Goal: Obtain resource: Download file/media

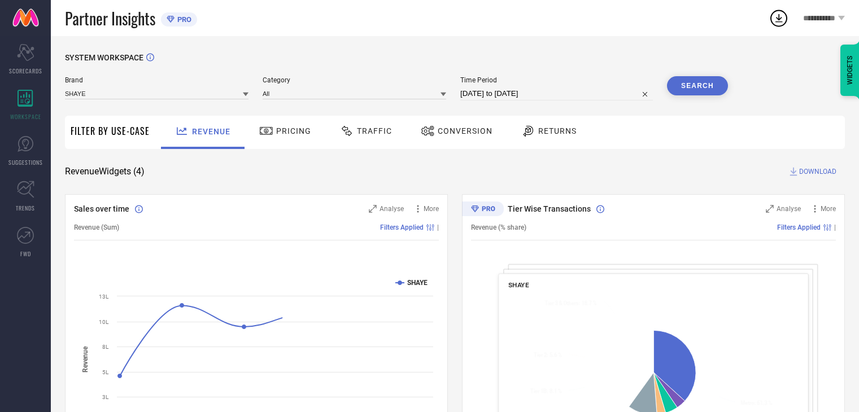
click at [454, 133] on span "Conversion" at bounding box center [464, 130] width 55 height 9
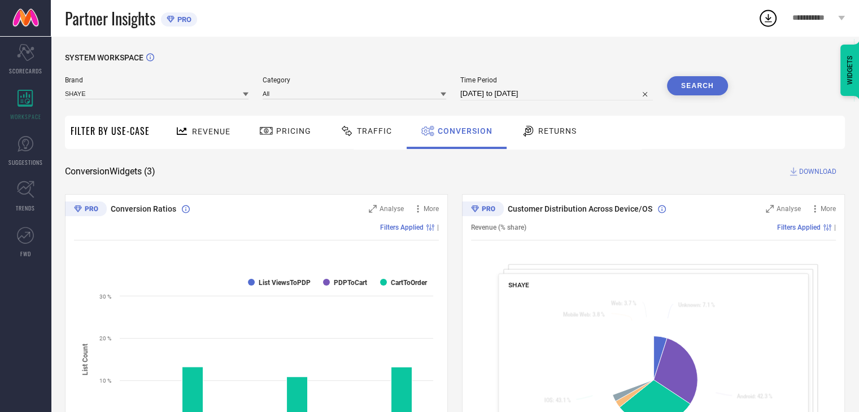
select select "7"
select select "2025"
select select "8"
select select "2025"
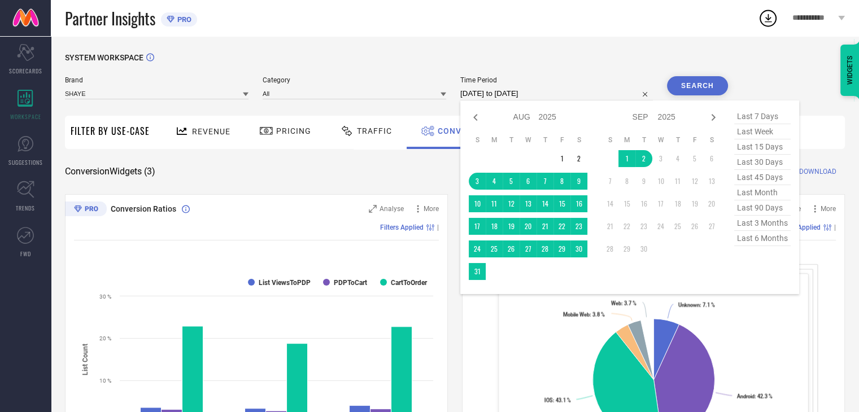
click at [562, 93] on input "[DATE] to [DATE]" at bounding box center [556, 94] width 192 height 14
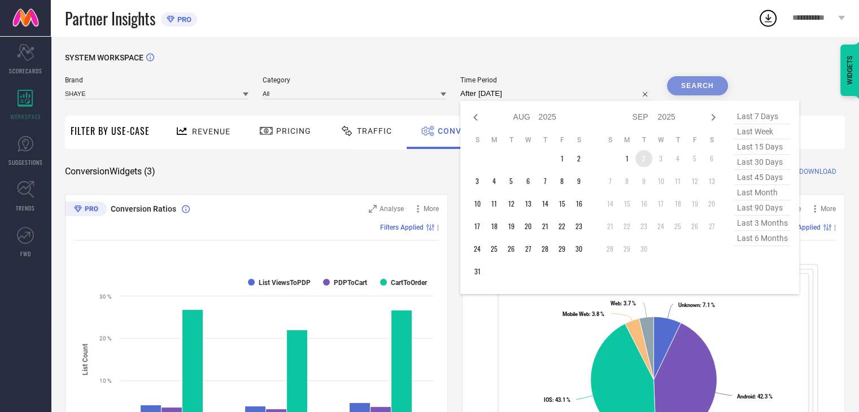
click at [644, 161] on td "2" at bounding box center [643, 158] width 17 height 17
type input "[DATE] to [DATE]"
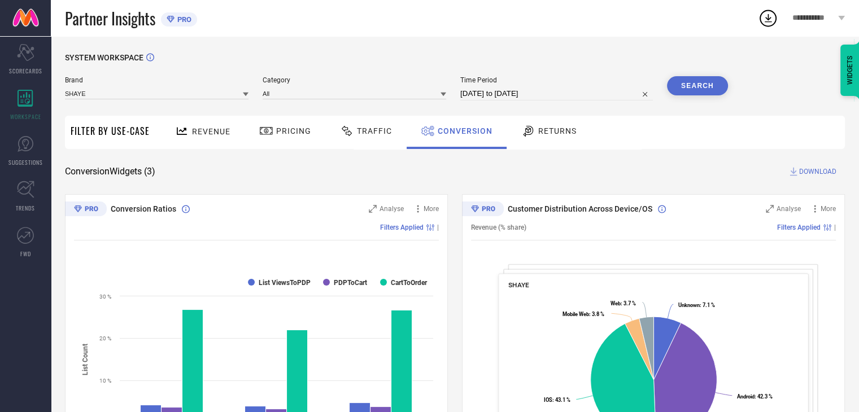
click at [692, 83] on button "Search" at bounding box center [697, 85] width 61 height 19
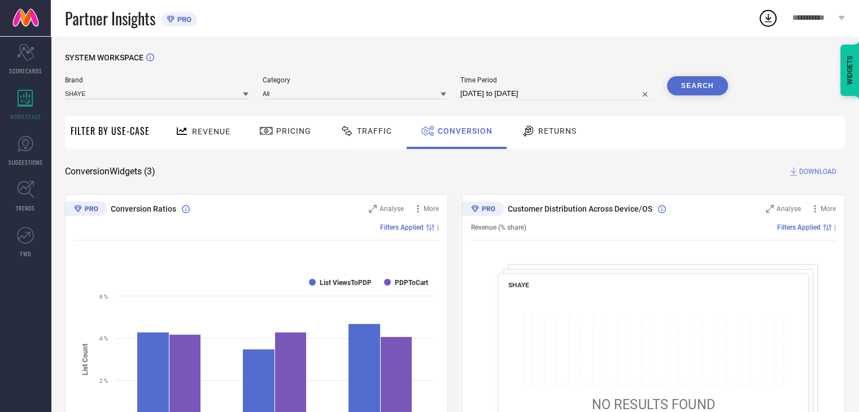
click at [816, 176] on span "DOWNLOAD" at bounding box center [817, 171] width 37 height 11
